Goal: Task Accomplishment & Management: Use online tool/utility

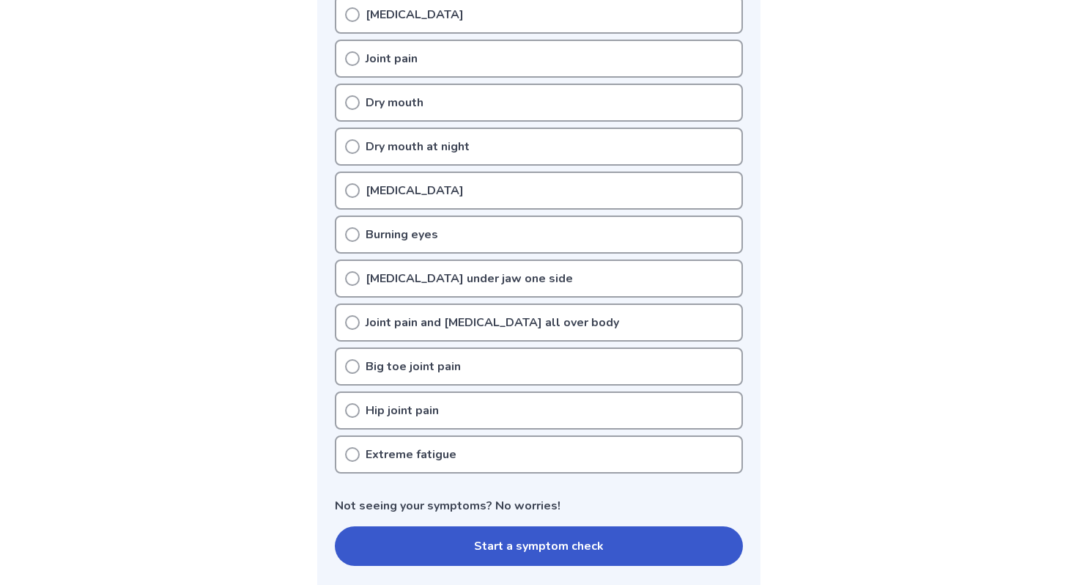
scroll to position [369, 0]
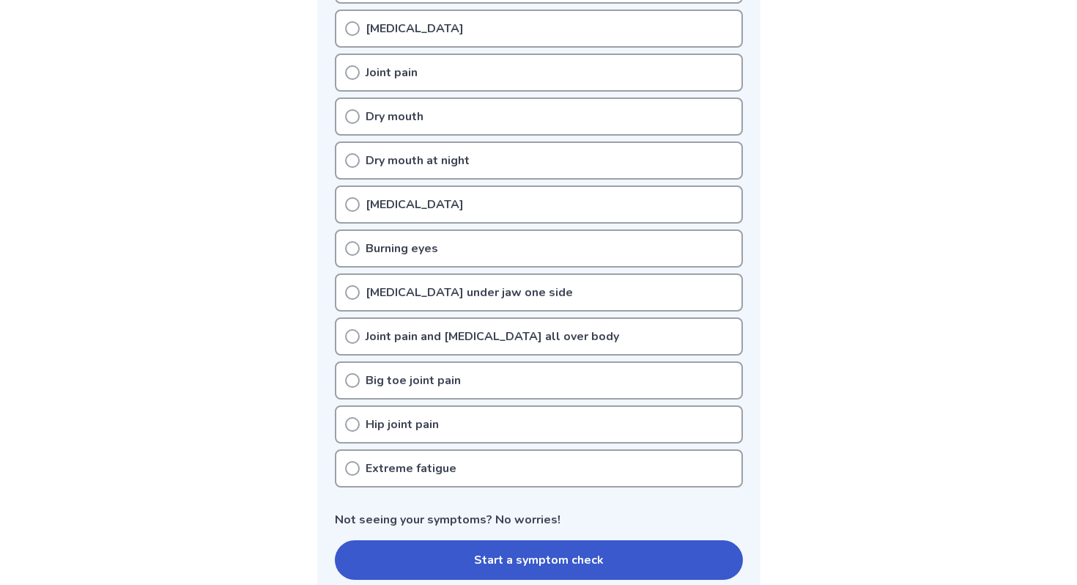
click at [454, 464] on div "Extreme fatigue" at bounding box center [539, 468] width 408 height 38
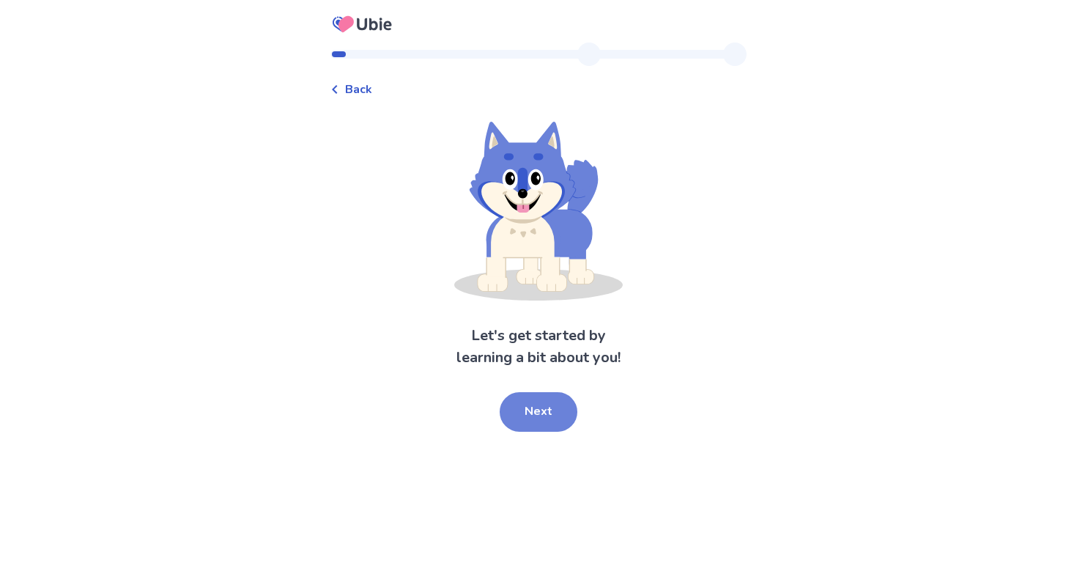
click at [514, 406] on button "Next" at bounding box center [539, 412] width 78 height 40
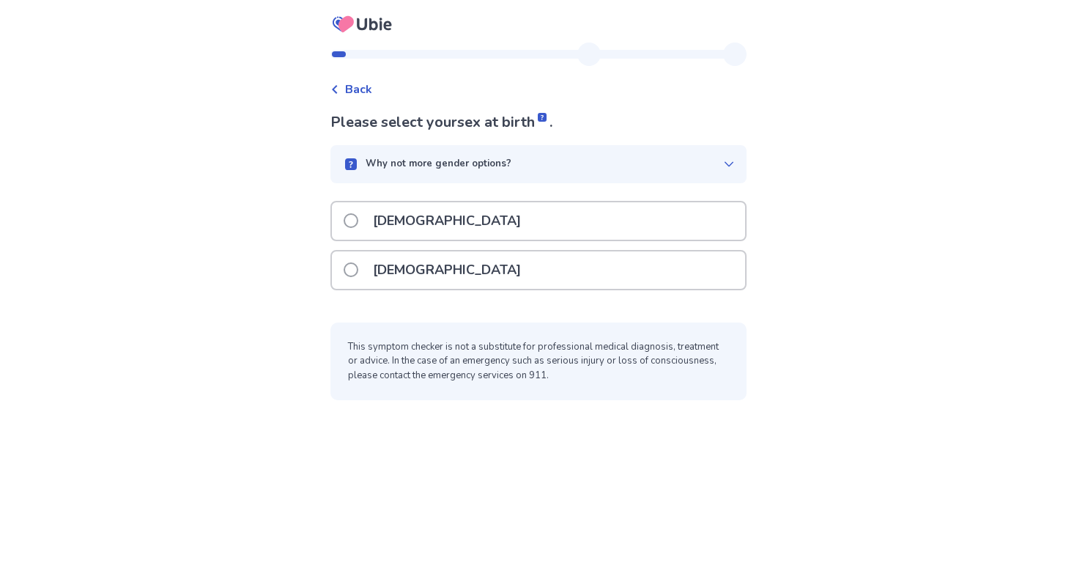
click at [391, 261] on p "Female" at bounding box center [447, 269] width 166 height 37
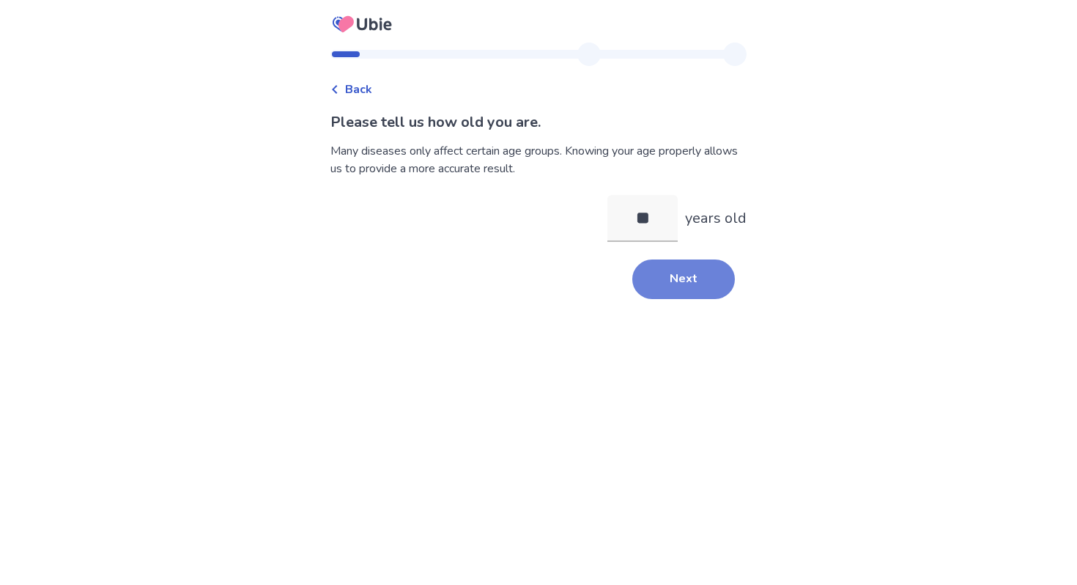
type input "**"
click at [657, 281] on button "Next" at bounding box center [683, 279] width 103 height 40
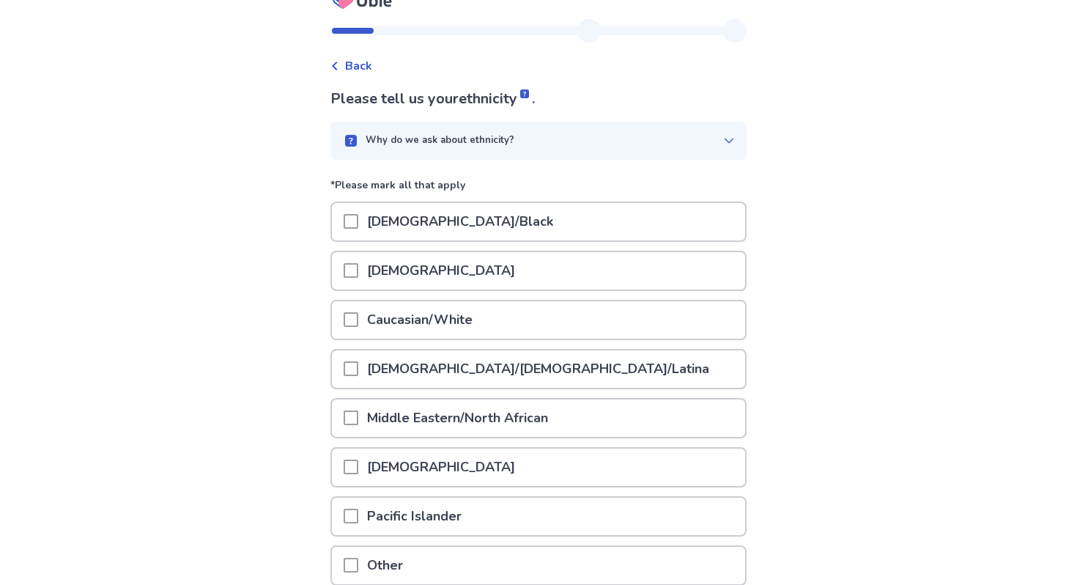
scroll to position [80, 0]
